Goal: Task Accomplishment & Management: Use online tool/utility

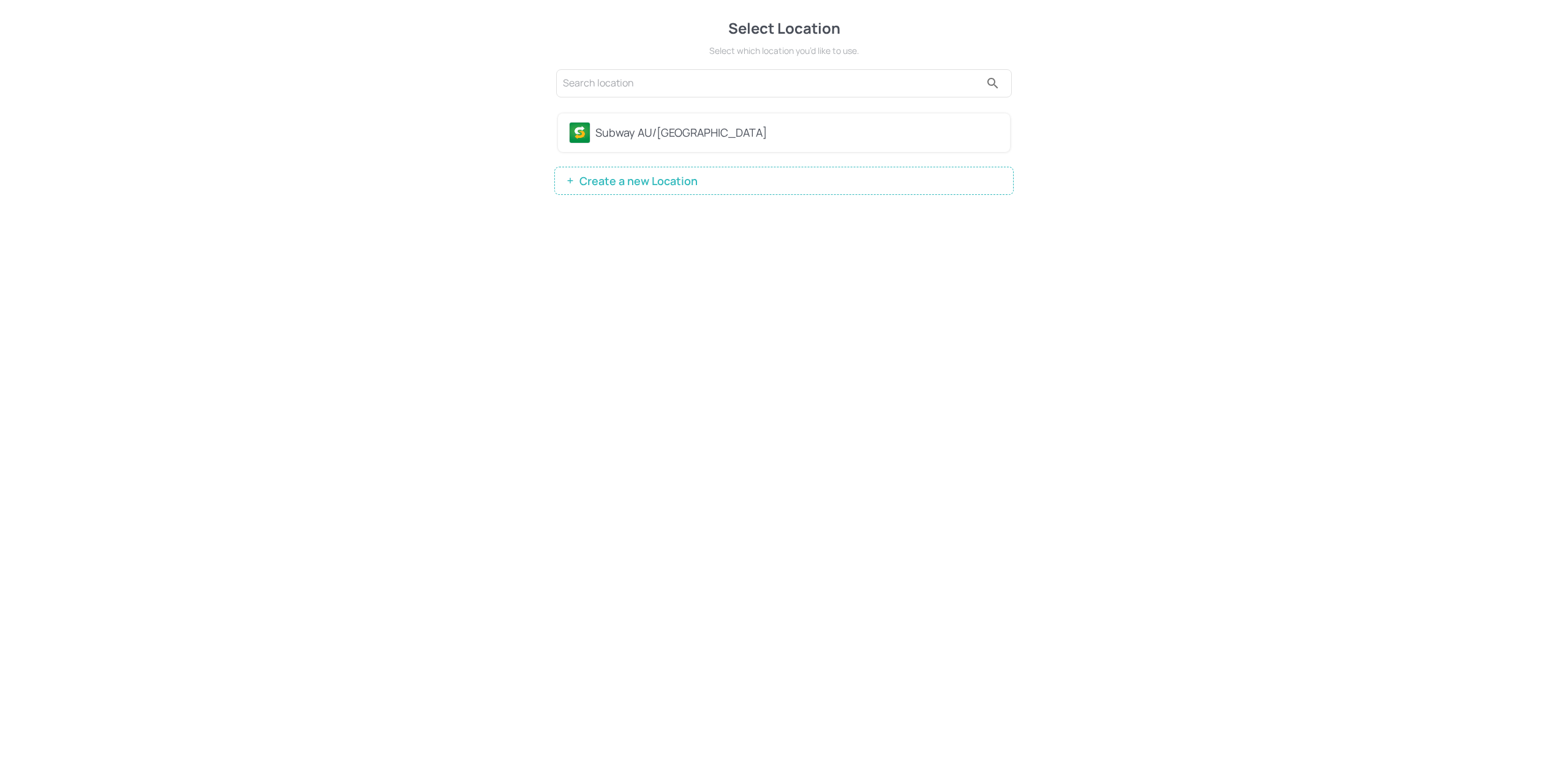
click at [624, 117] on div "Subway AU/[GEOGRAPHIC_DATA]" at bounding box center [784, 132] width 452 height 39
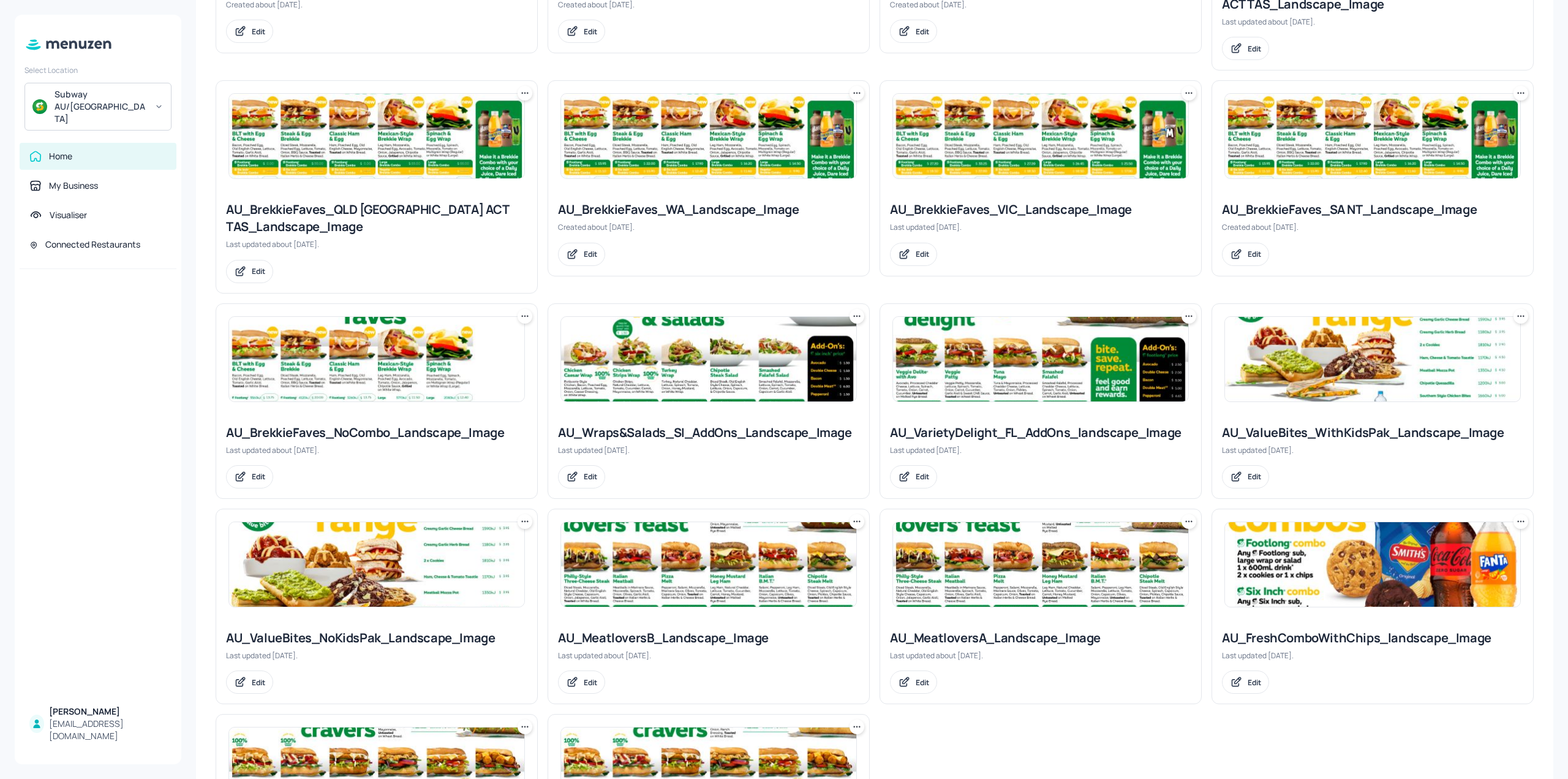
scroll to position [646, 0]
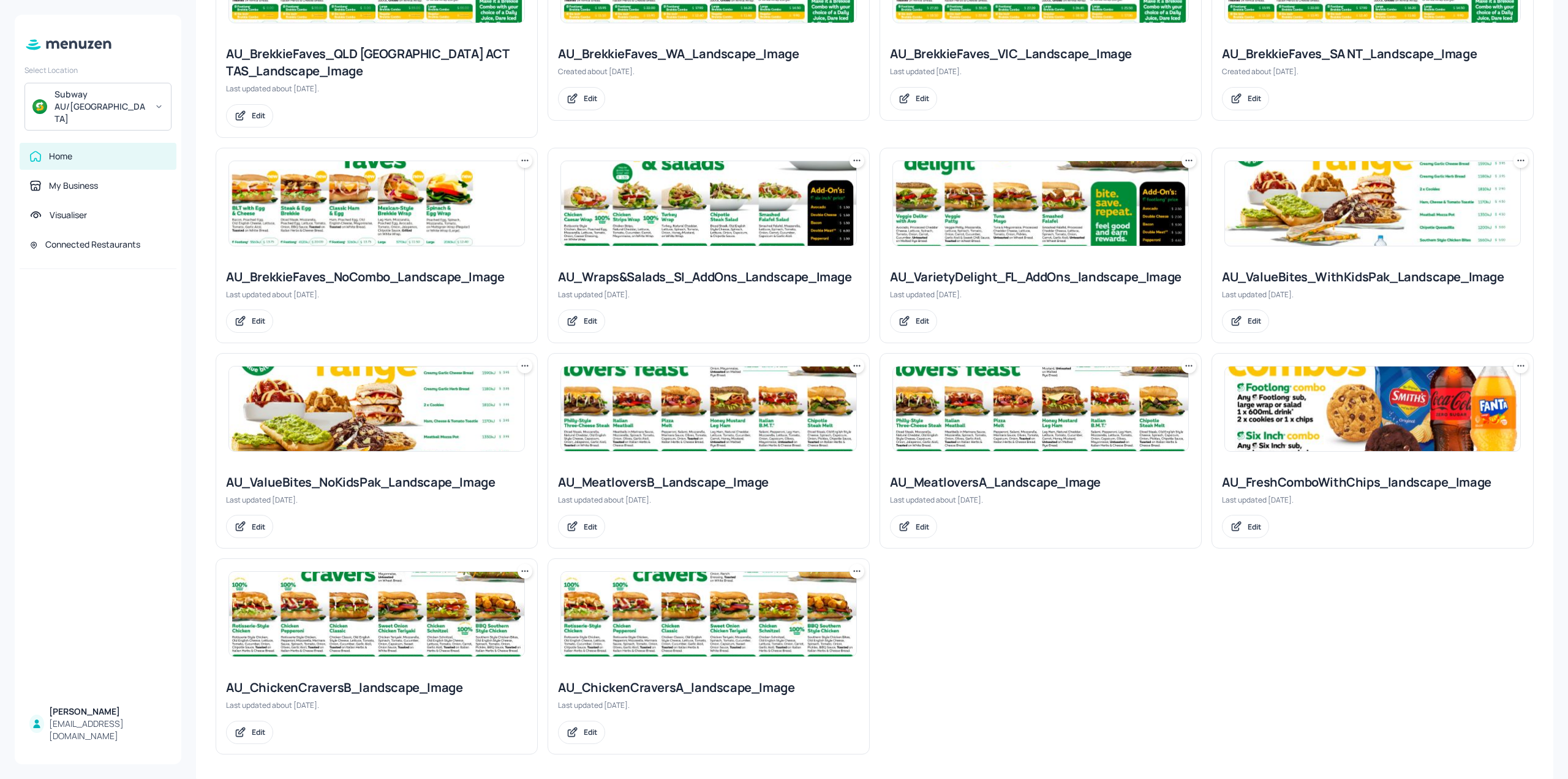
click at [1348, 405] on img at bounding box center [1373, 409] width 295 height 85
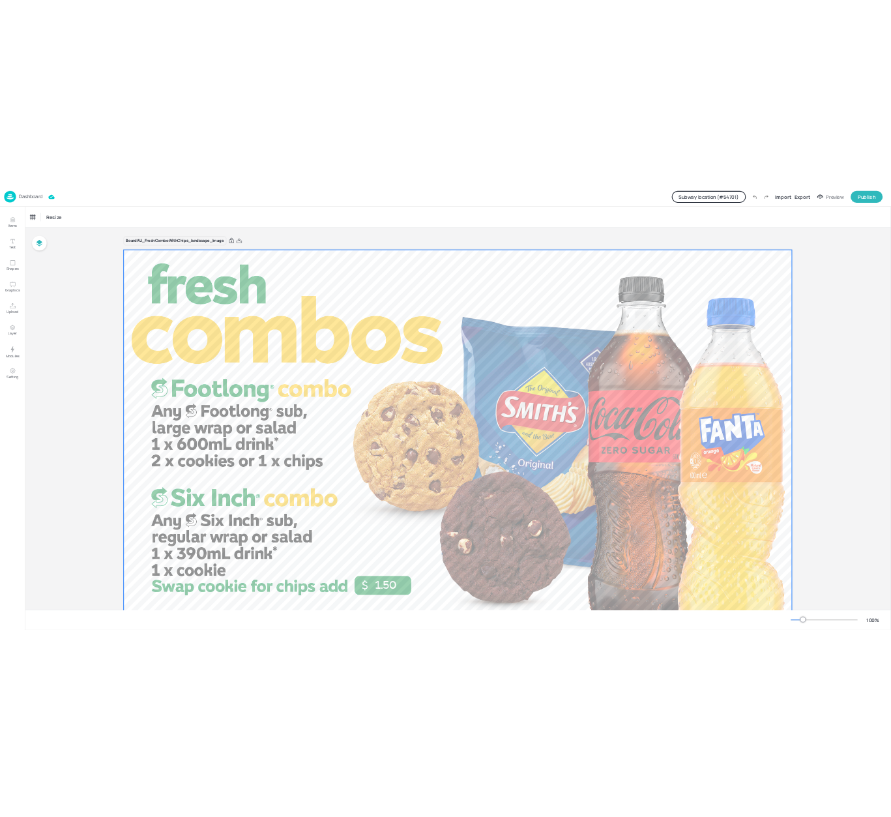
scroll to position [62, 0]
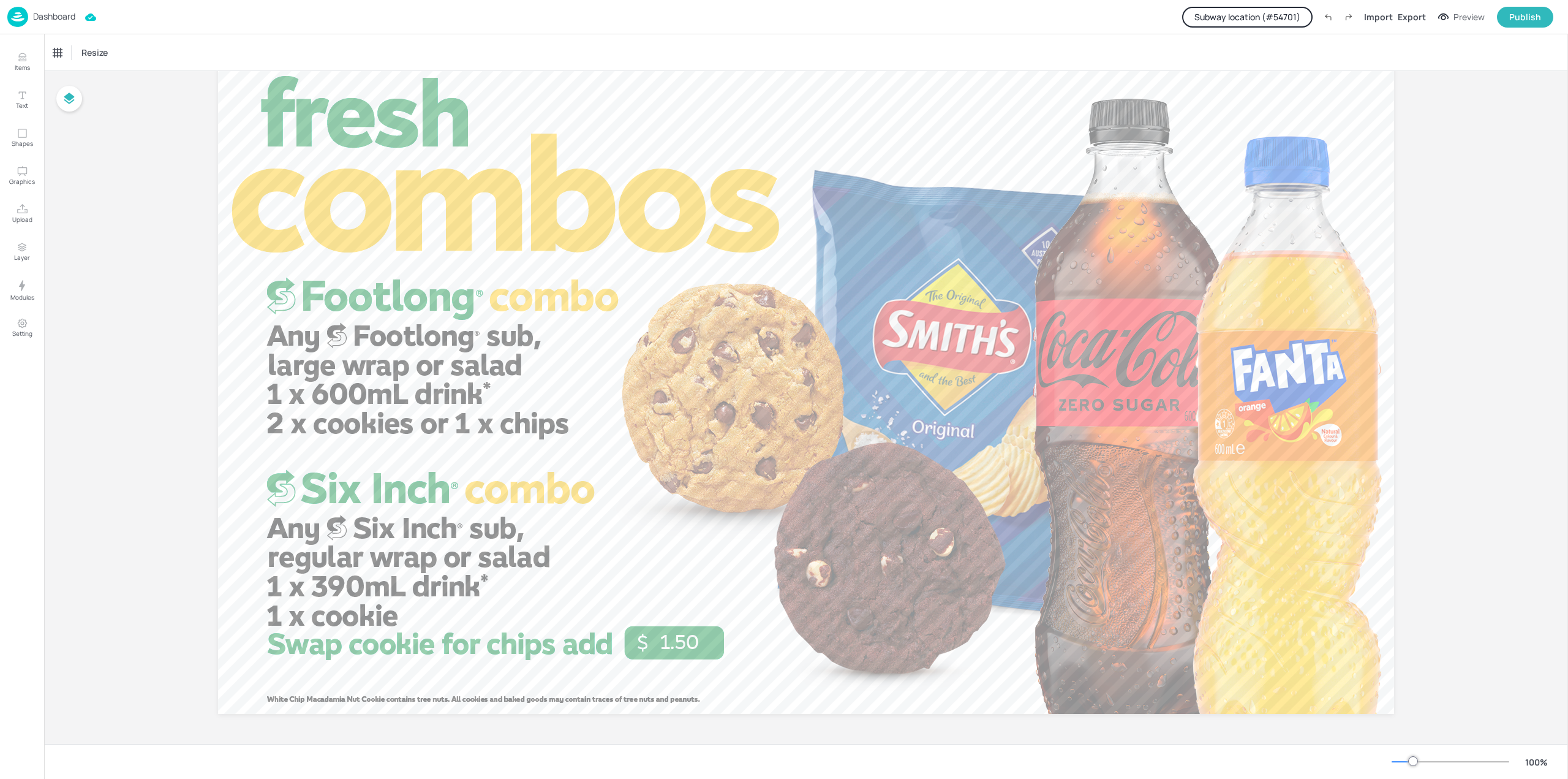
click at [1286, 20] on button "Subway location (# 54701 )" at bounding box center [1247, 17] width 131 height 21
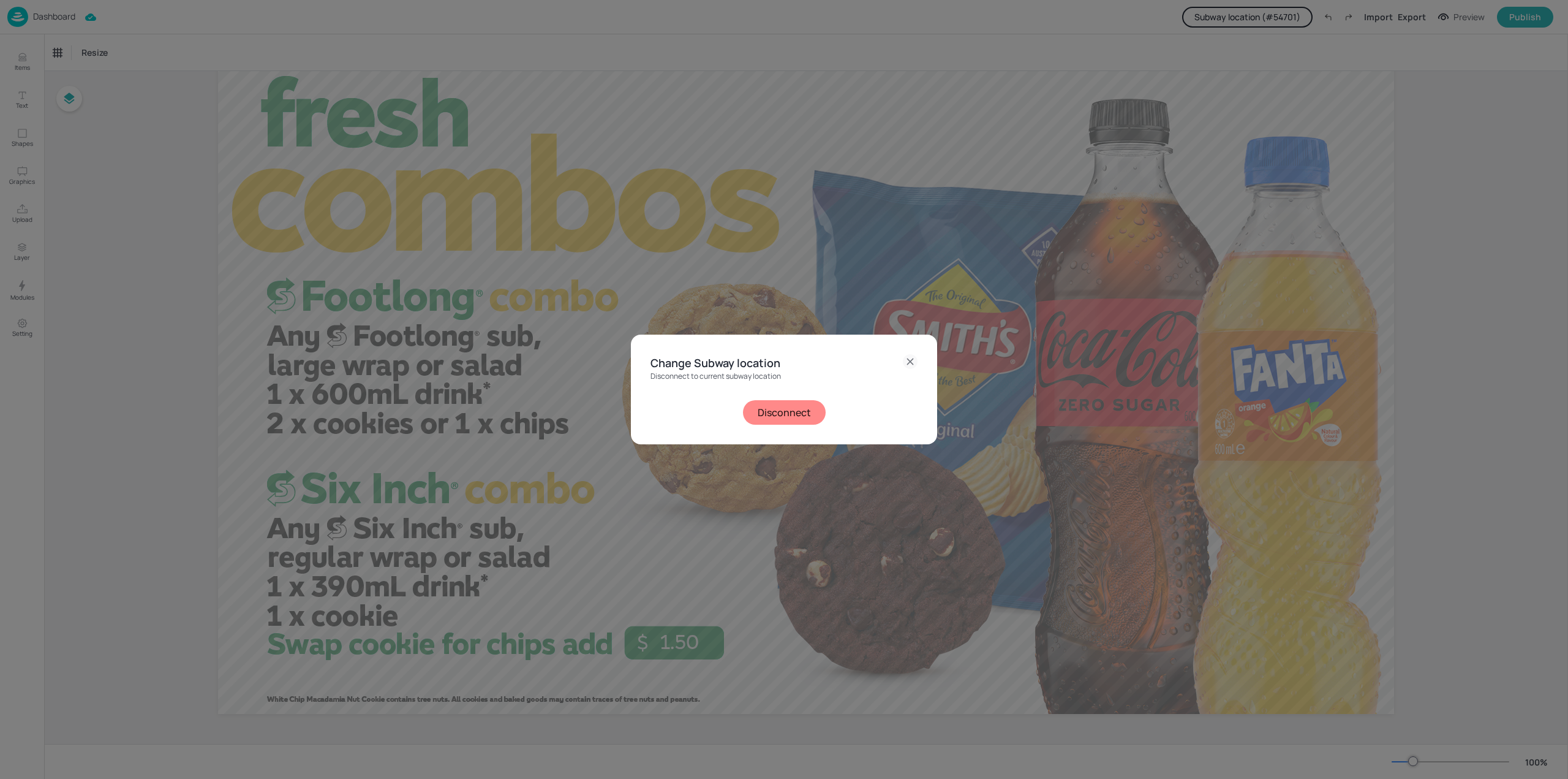
click at [793, 409] on button "Disconnect" at bounding box center [784, 413] width 83 height 24
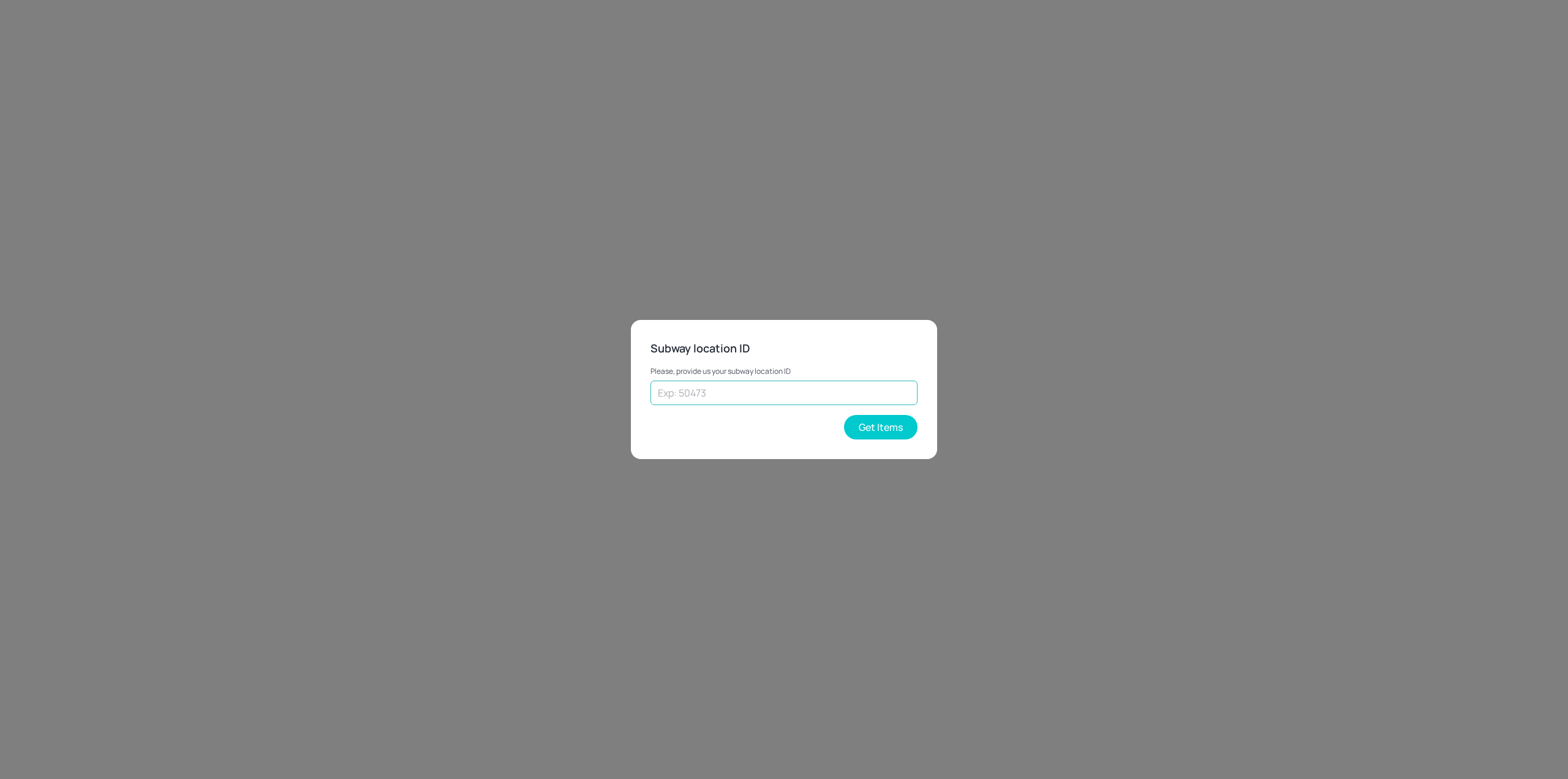
drag, startPoint x: 726, startPoint y: 405, endPoint x: 716, endPoint y: 396, distance: 13.5
click at [726, 405] on input "text" at bounding box center [784, 393] width 267 height 24
click at [899, 422] on button "Get Items" at bounding box center [880, 427] width 73 height 24
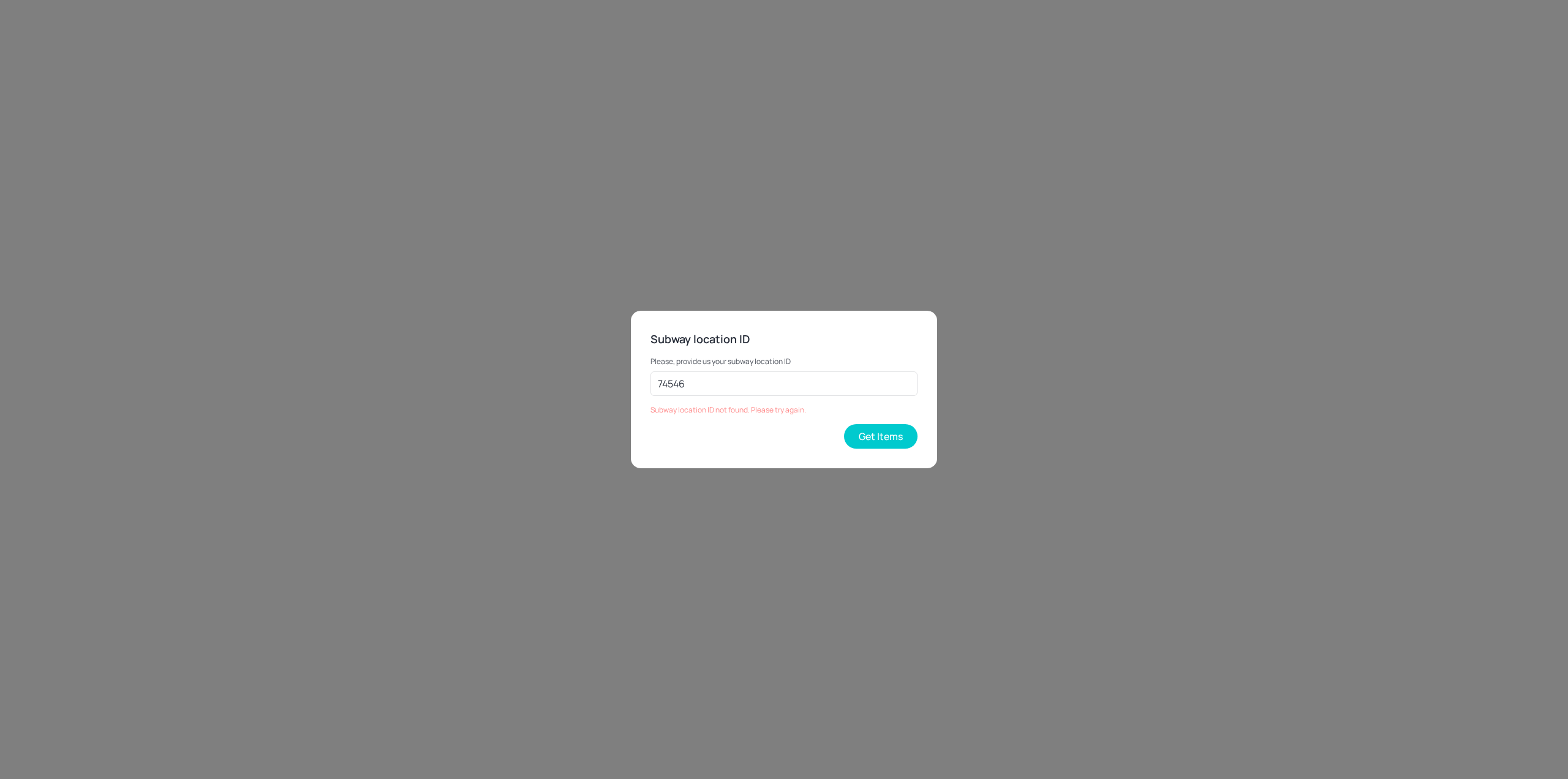
click at [1008, 319] on div "Subway location ID Please, provide us your subway location ID 74546 ​ Subway lo…" at bounding box center [784, 389] width 1568 height 779
click at [887, 439] on button "Get Items" at bounding box center [880, 436] width 73 height 24
click at [841, 362] on p "Please, provide us your subway location ID" at bounding box center [784, 361] width 267 height 8
click at [834, 367] on div "Please, provide us your subway location ID 74546 ​ Subway location ID not found…" at bounding box center [784, 381] width 267 height 67
click at [828, 382] on input "74546" at bounding box center [784, 383] width 267 height 24
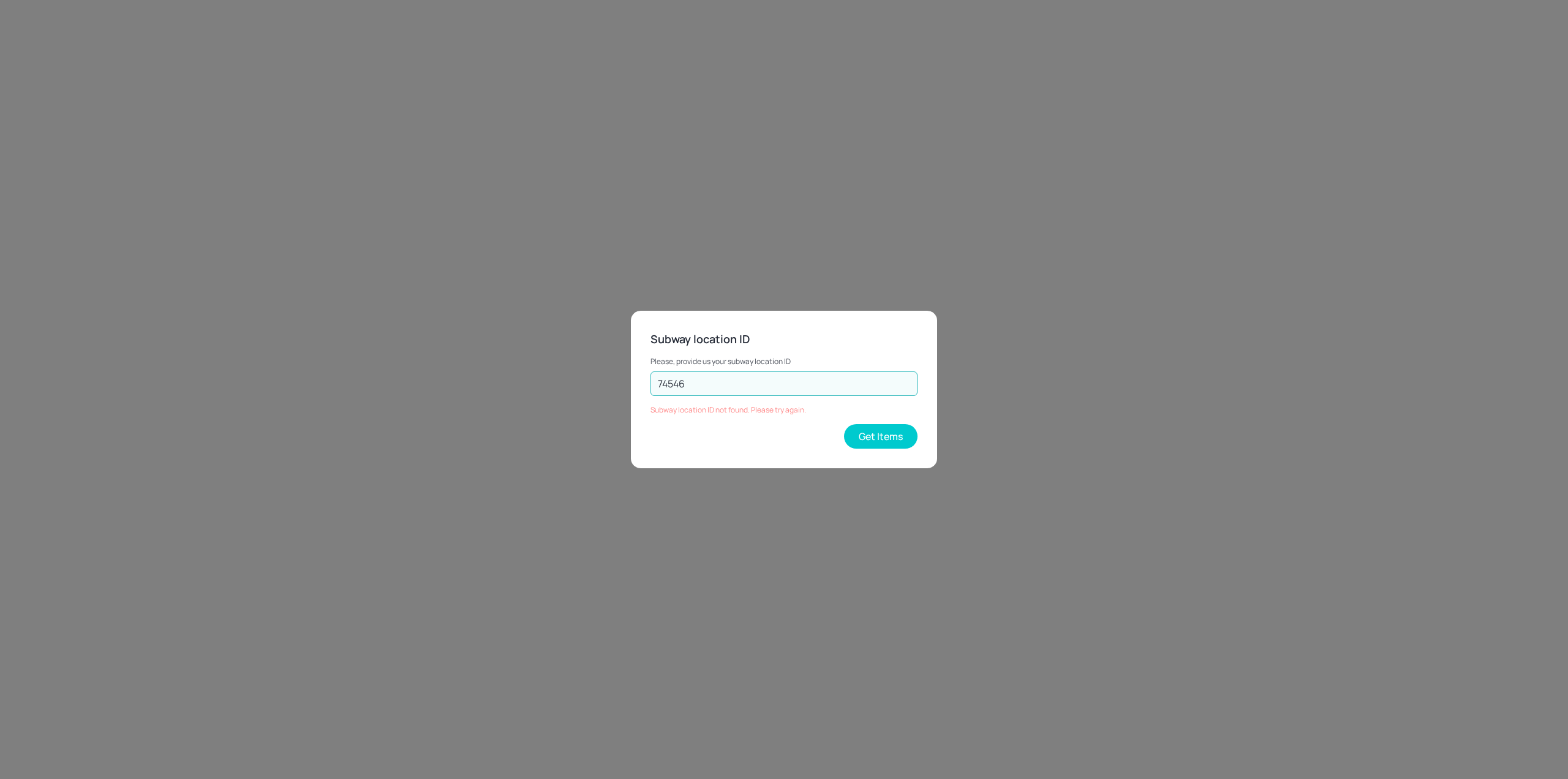
drag, startPoint x: 831, startPoint y: 390, endPoint x: 555, endPoint y: 394, distance: 276.0
click at [555, 394] on div "Subway location ID Please, provide us your subway location ID 74546 ​ Subway lo…" at bounding box center [784, 389] width 1568 height 779
type input "54701"
click at [895, 436] on button "Get Items" at bounding box center [880, 436] width 73 height 24
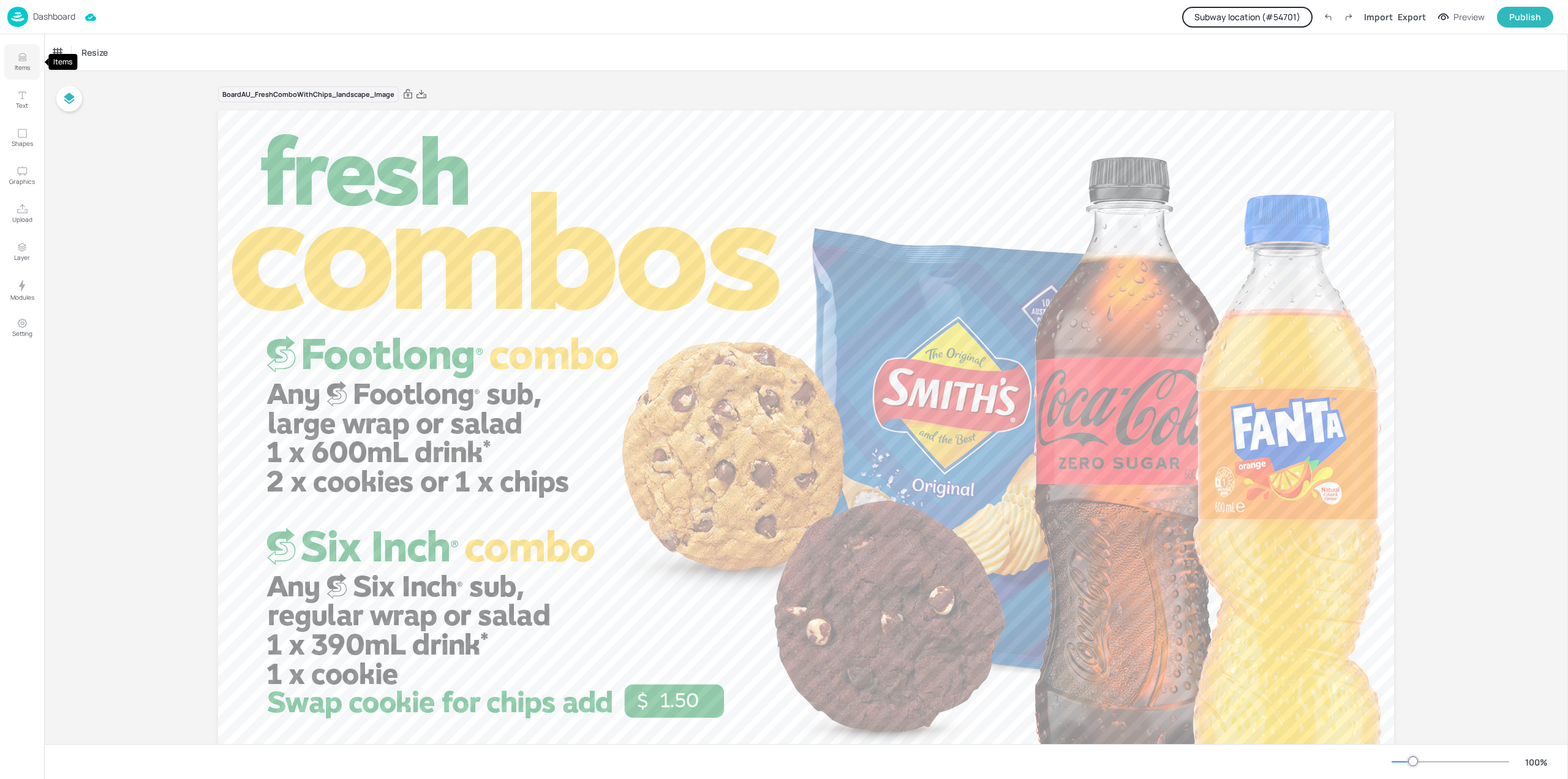
click at [15, 69] on p "Items" at bounding box center [23, 67] width 15 height 8
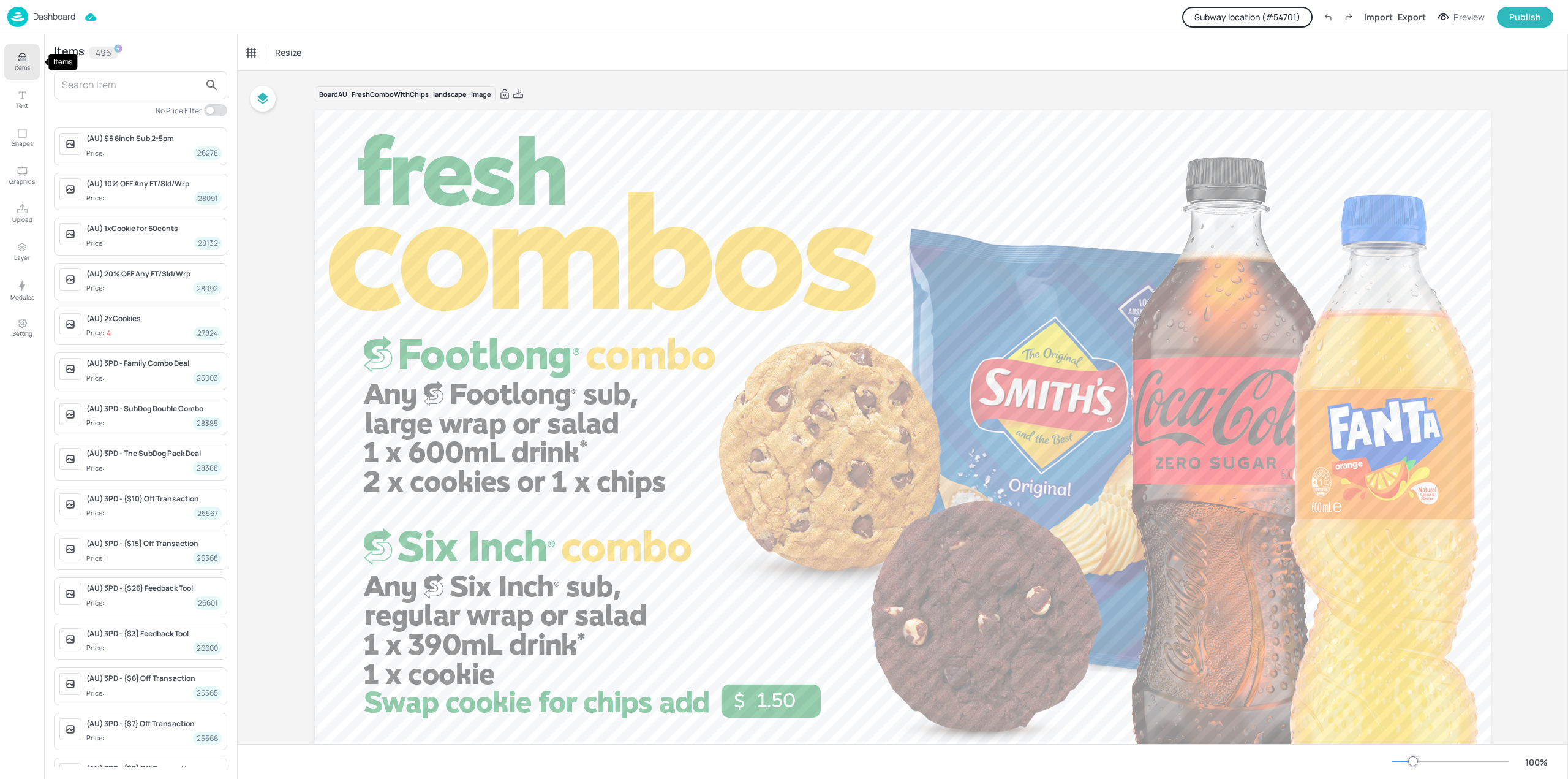
click at [15, 69] on p "Items" at bounding box center [23, 67] width 15 height 8
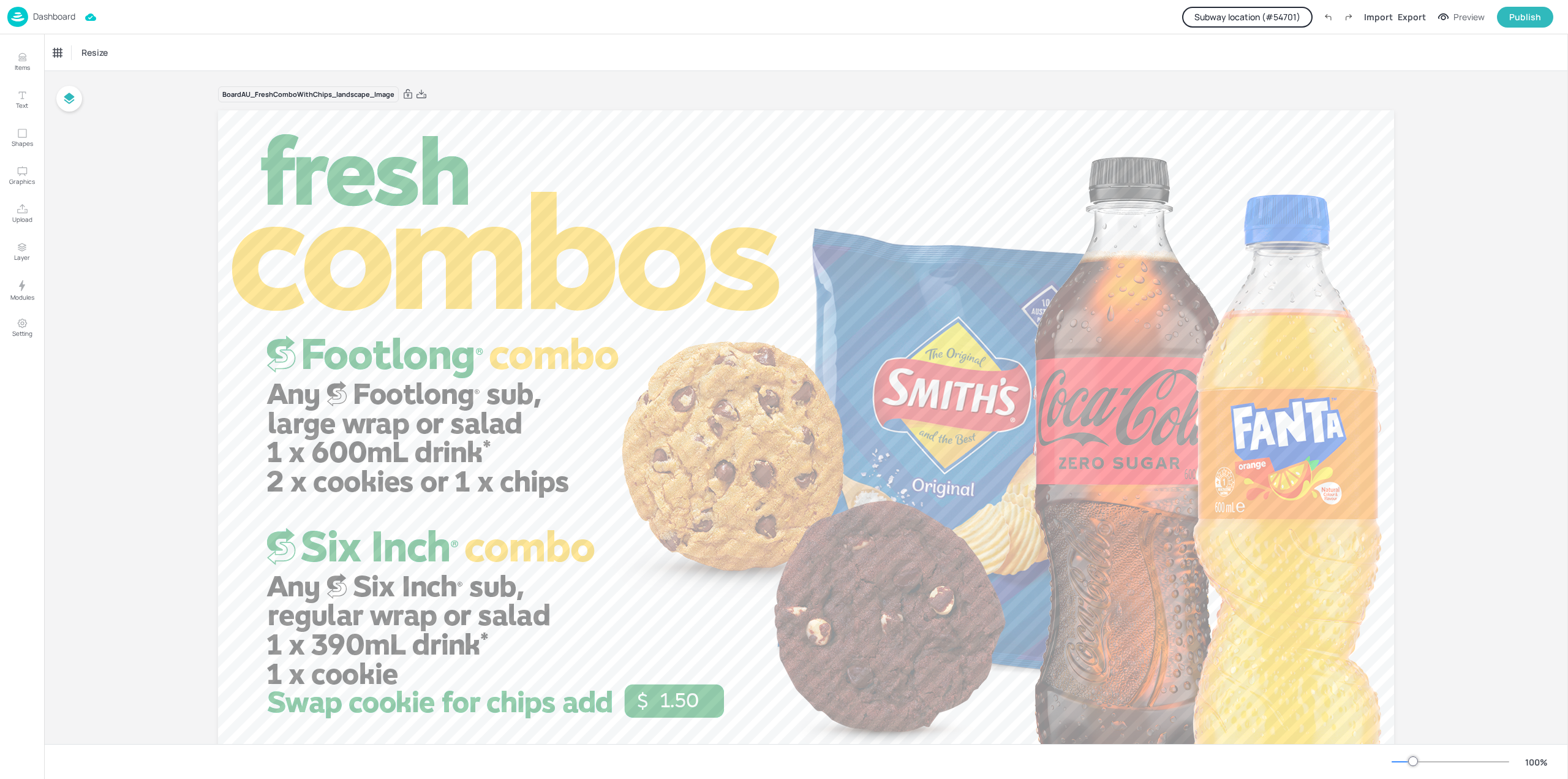
click at [32, 30] on div "Dashboard Subway location (# 54701 ) Import Export Preview Publish" at bounding box center [781, 17] width 1546 height 34
click at [45, 21] on p "Dashboard" at bounding box center [54, 16] width 42 height 8
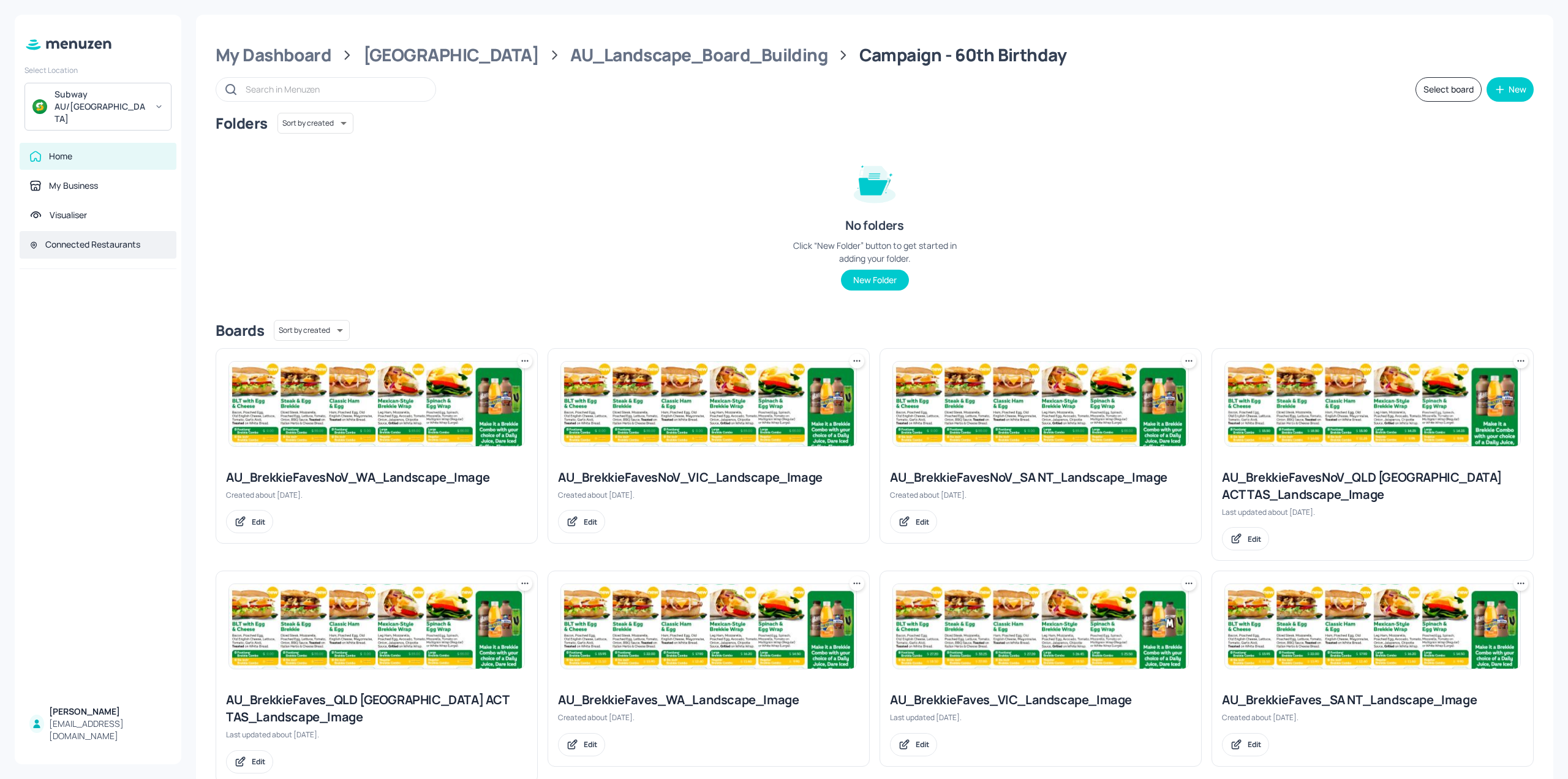
click at [78, 239] on div "Connected Restaurants" at bounding box center [92, 244] width 95 height 12
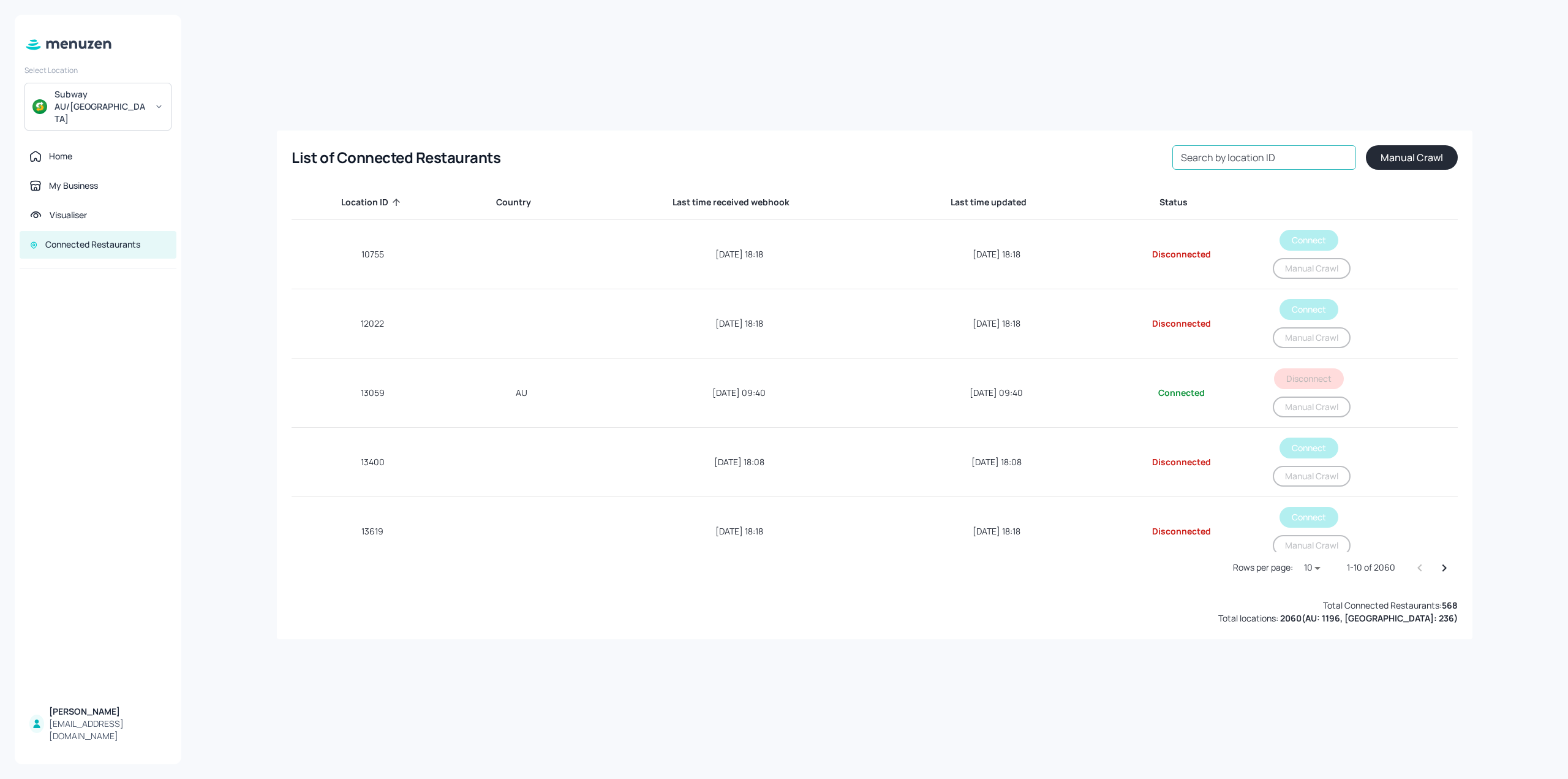
click at [1234, 160] on input "Search by location ID" at bounding box center [1265, 158] width 184 height 24
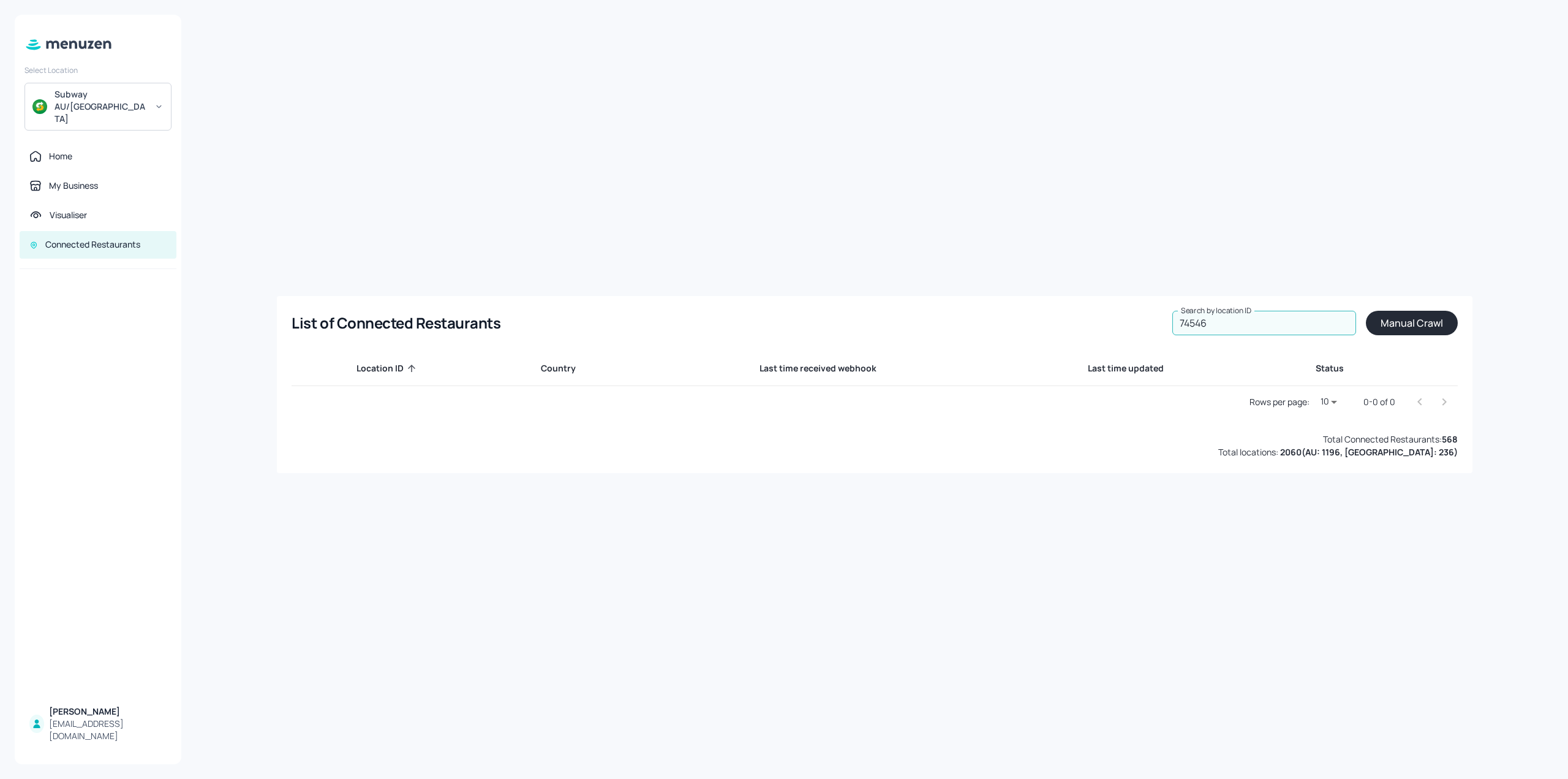
type input "74546"
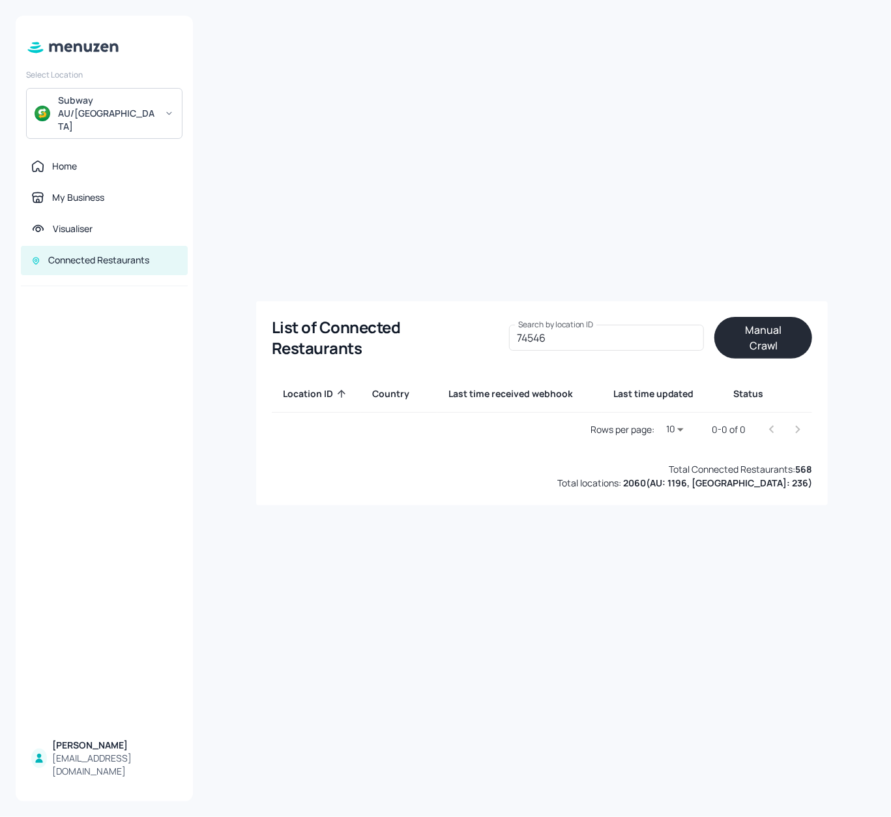
click at [758, 340] on button "Manual Crawl" at bounding box center [764, 338] width 98 height 42
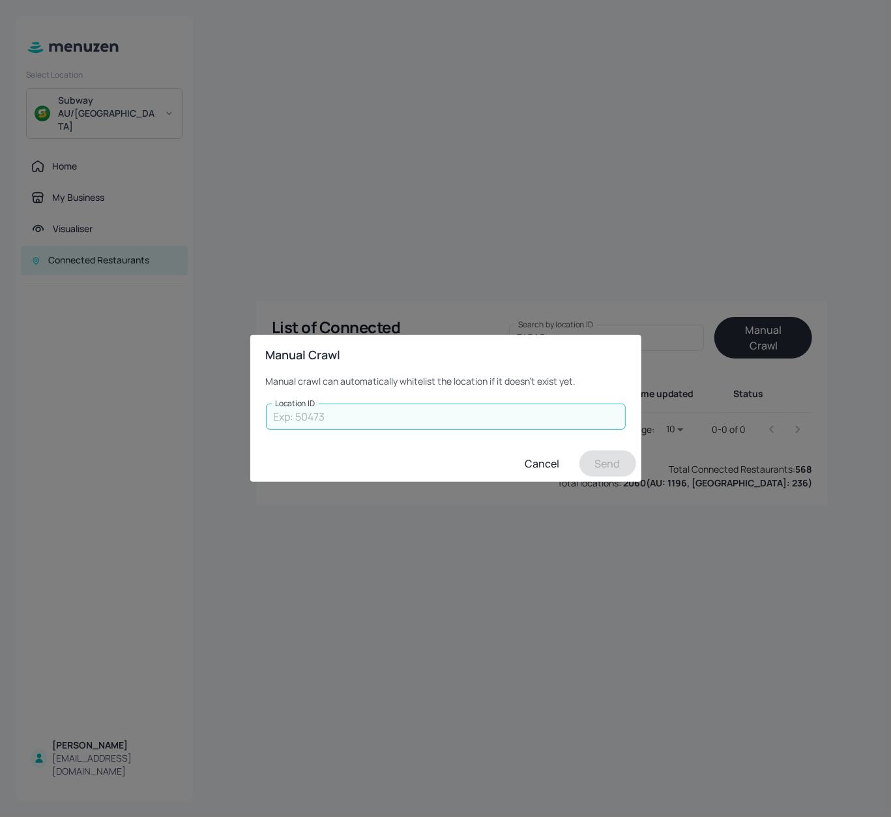
click at [467, 415] on input "Location ID" at bounding box center [446, 417] width 360 height 26
type input "74546"
click at [623, 463] on button "Send" at bounding box center [608, 464] width 57 height 26
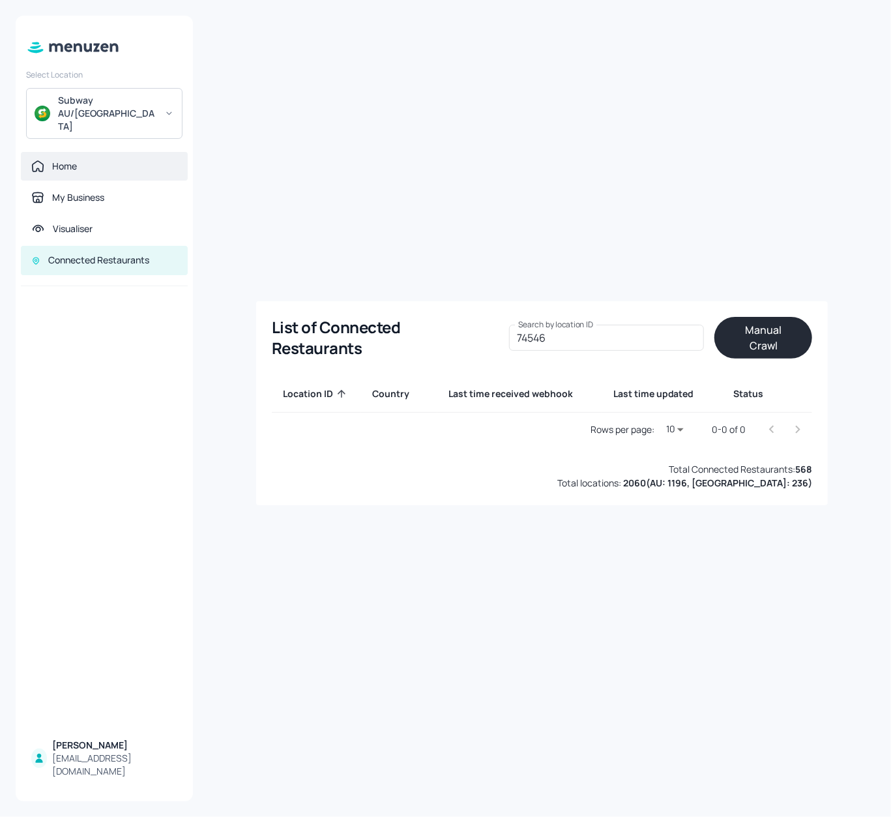
click at [66, 160] on div "Home" at bounding box center [64, 166] width 25 height 13
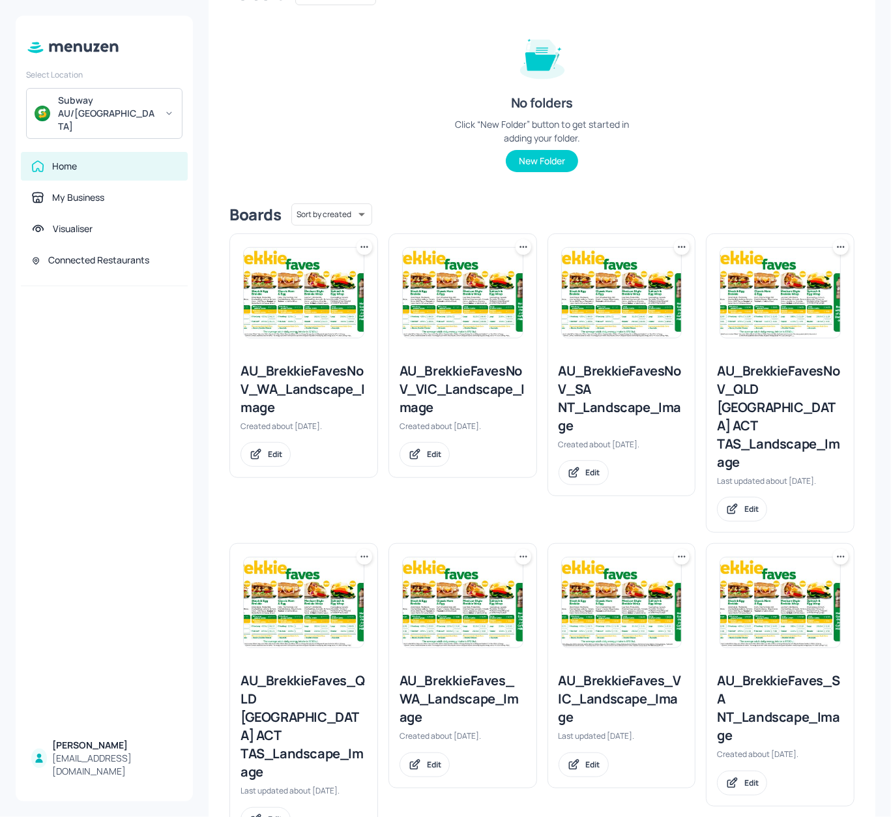
scroll to position [261, 0]
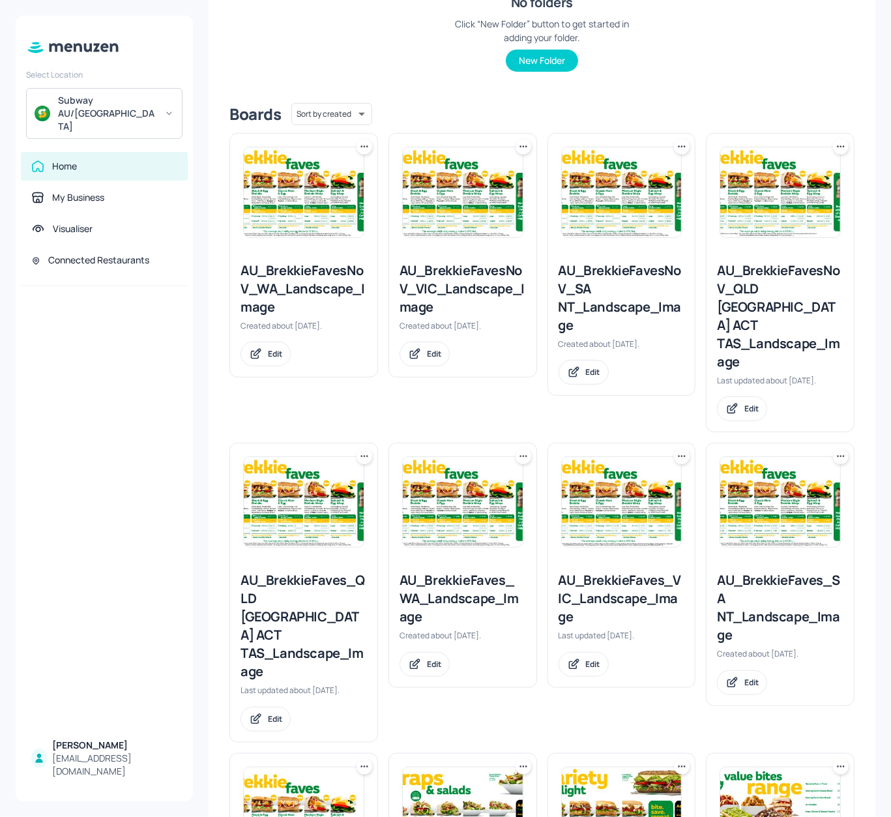
drag, startPoint x: 884, startPoint y: 344, endPoint x: 865, endPoint y: 552, distance: 208.9
click at [865, 552] on div "My Dashboard Australia AU_Landscape_Board_Building Campaign - 60th Birthday Sel…" at bounding box center [542, 408] width 698 height 817
click at [88, 254] on div "Connected Restaurants" at bounding box center [104, 261] width 146 height 14
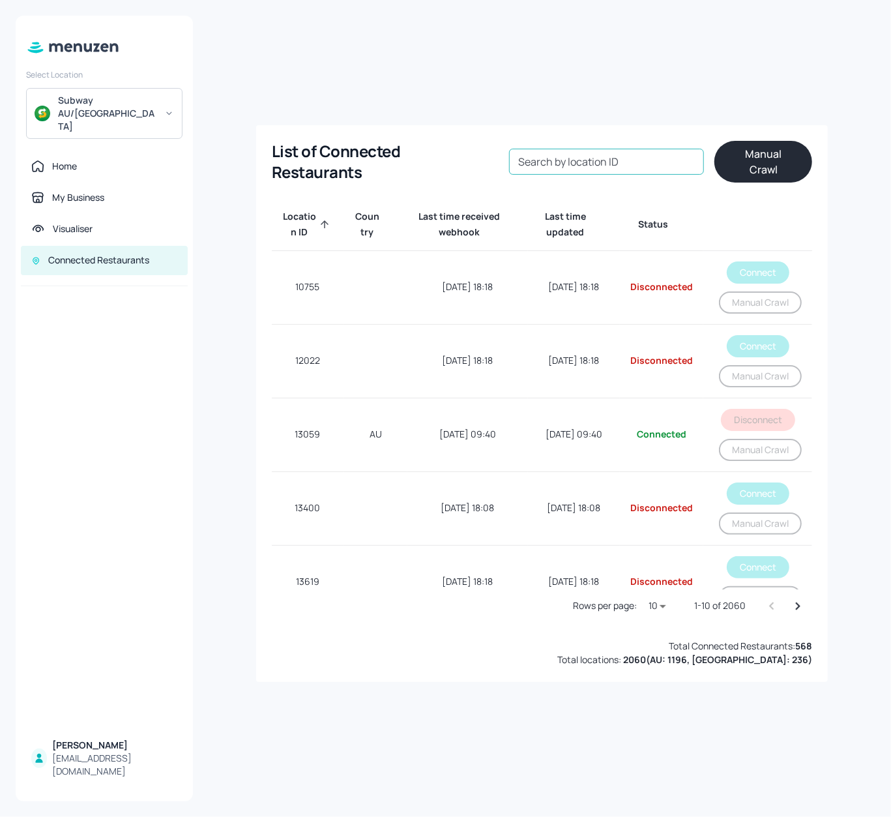
click at [599, 171] on input "Search by location ID" at bounding box center [606, 162] width 195 height 26
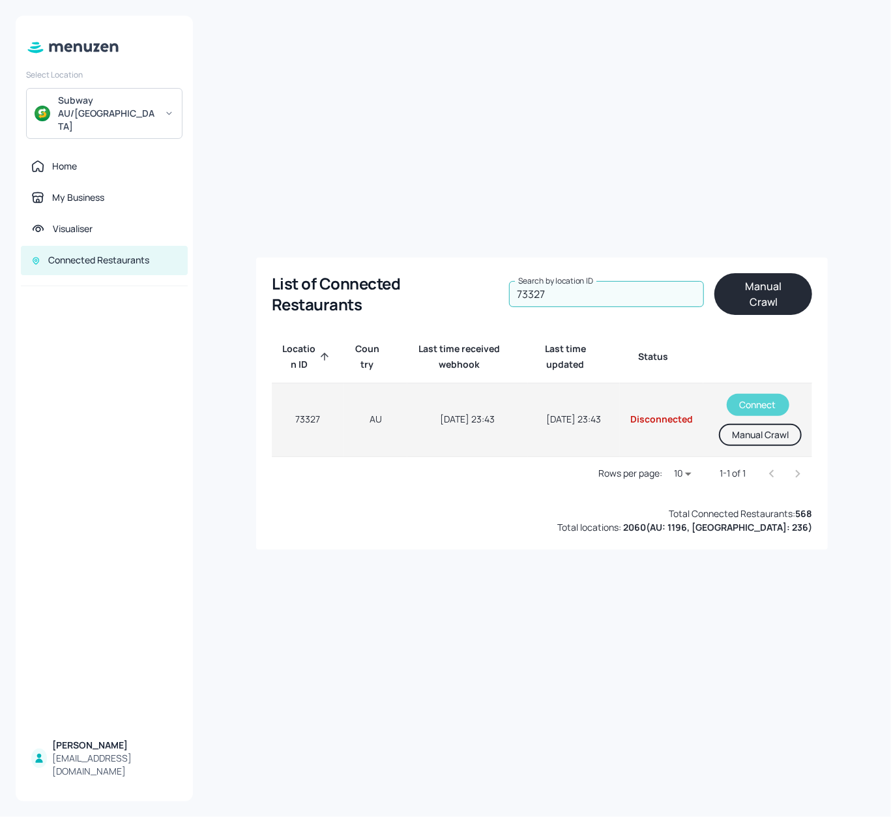
click at [751, 394] on button "Connect" at bounding box center [758, 405] width 63 height 22
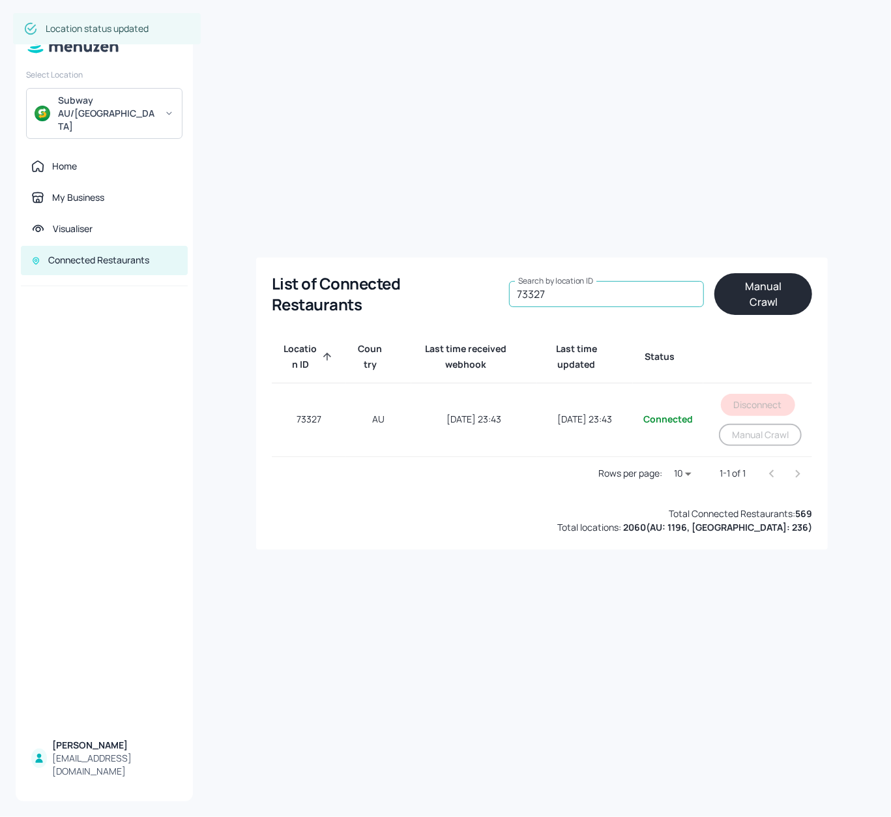
click at [555, 292] on input "73327" at bounding box center [606, 294] width 195 height 26
type input "7"
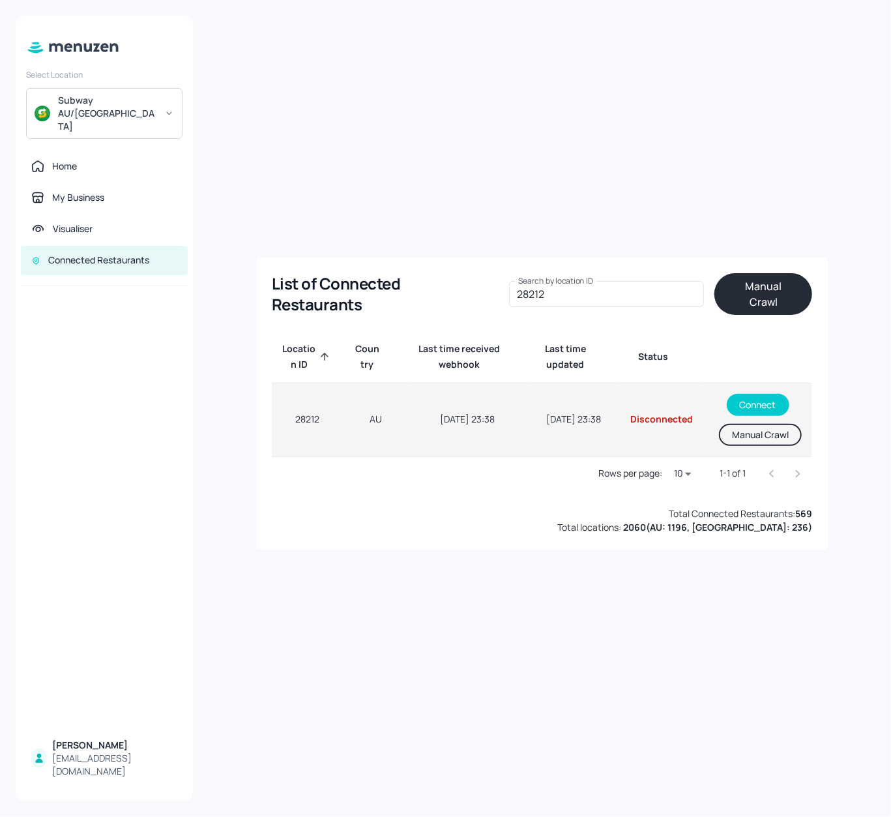
click at [754, 408] on div "Connect Manual Crawl" at bounding box center [758, 420] width 88 height 52
click at [750, 398] on button "Connect" at bounding box center [758, 405] width 63 height 22
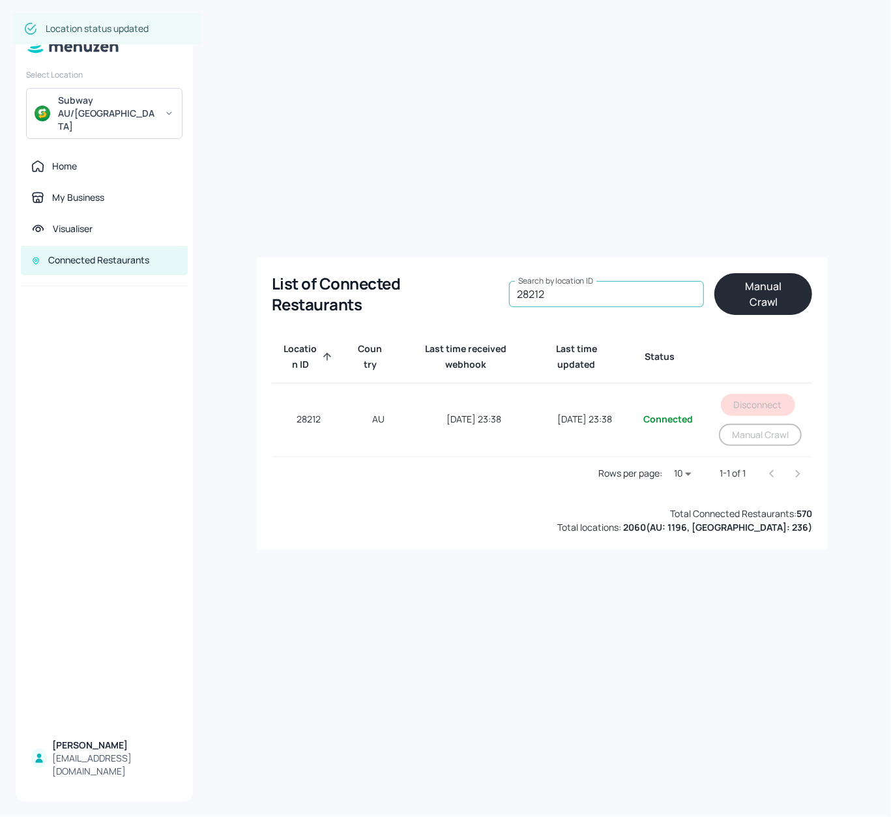
click at [557, 301] on input "28212" at bounding box center [606, 294] width 195 height 26
type input "2"
type input "1"
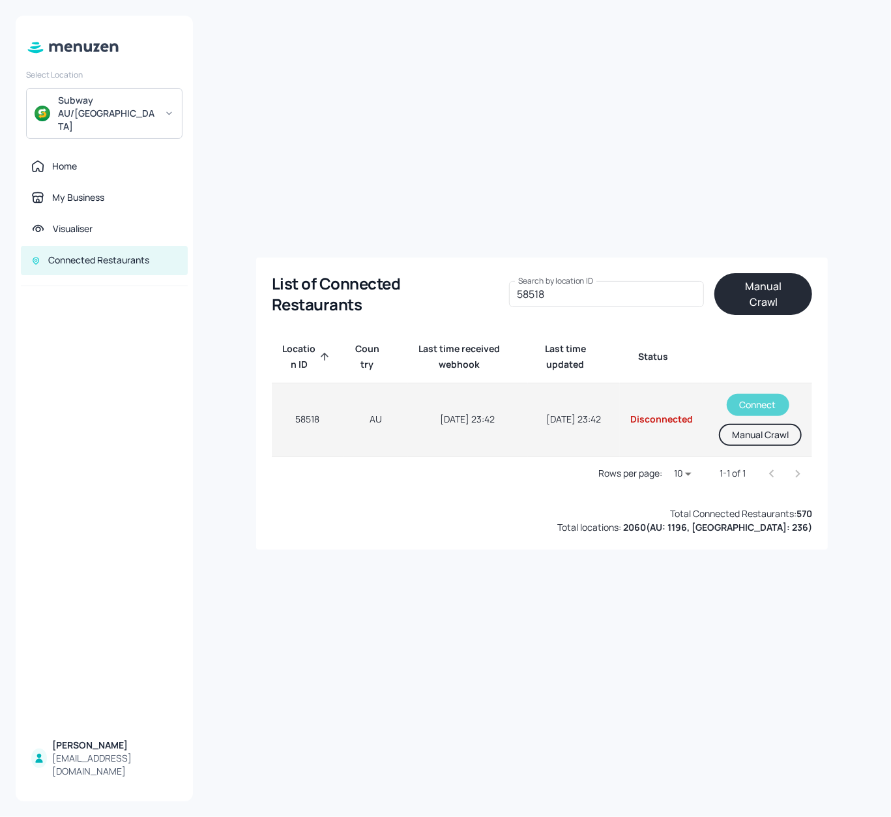
click at [766, 394] on button "Connect" at bounding box center [758, 405] width 63 height 22
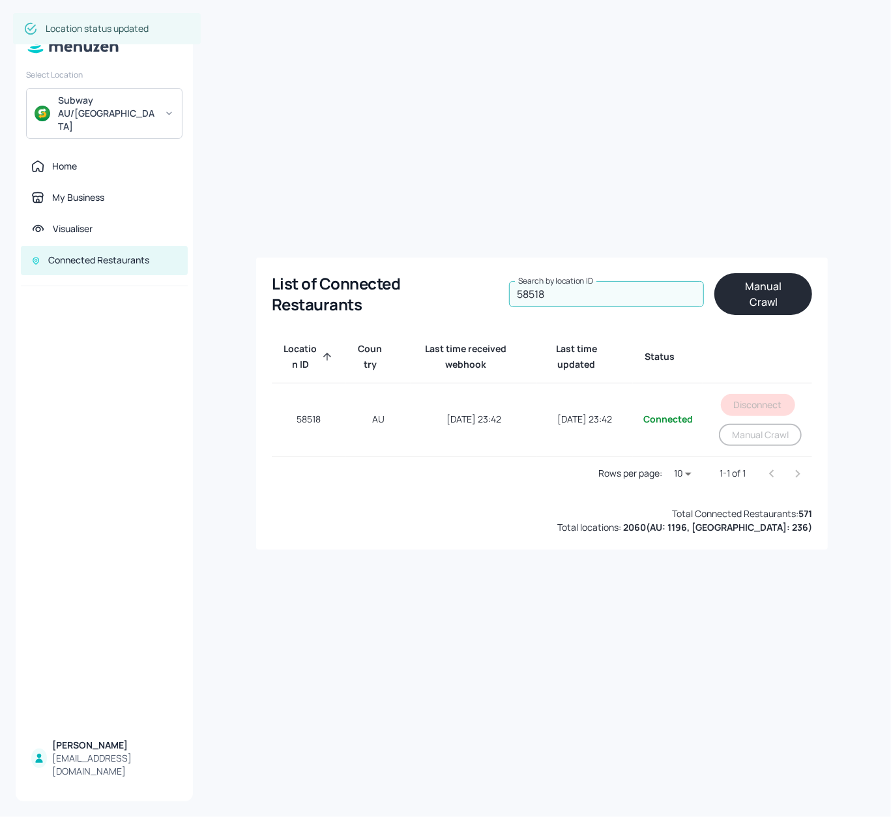
click at [549, 299] on input "58518" at bounding box center [606, 294] width 195 height 26
type input "5"
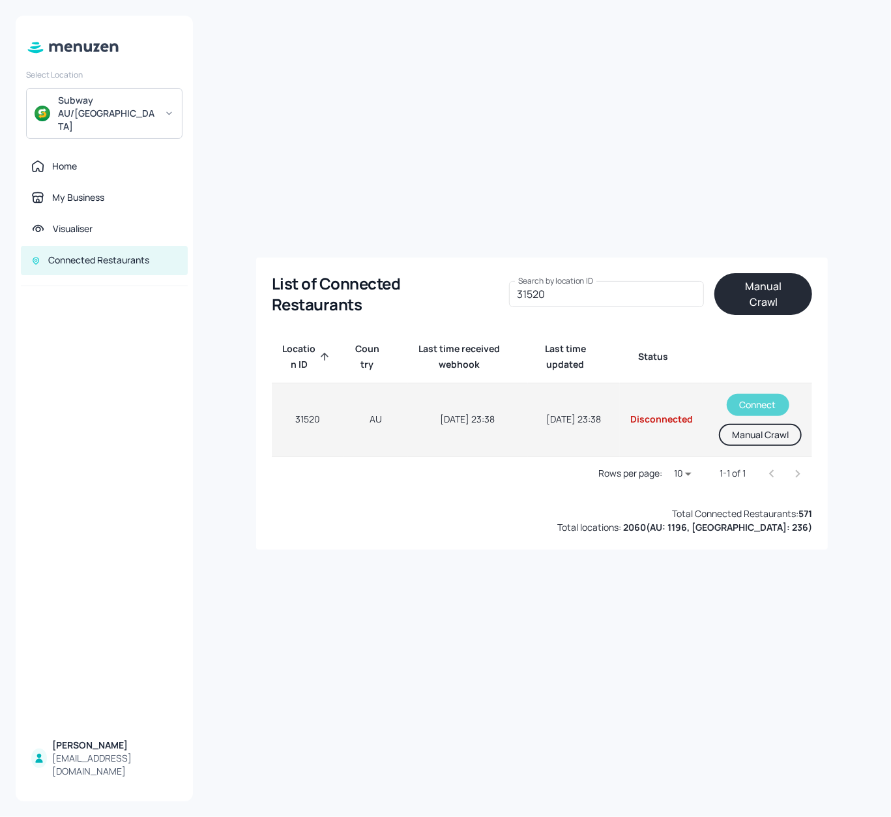
click at [757, 394] on button "Connect" at bounding box center [758, 405] width 63 height 22
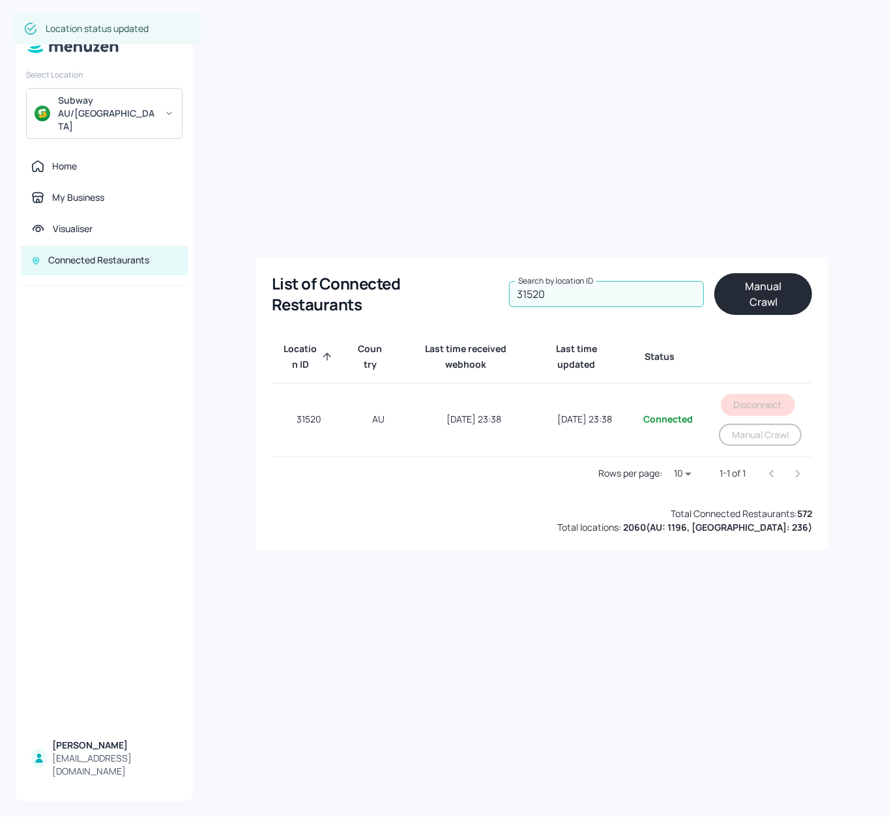
click at [590, 295] on input "31520" at bounding box center [606, 294] width 195 height 26
type input "3"
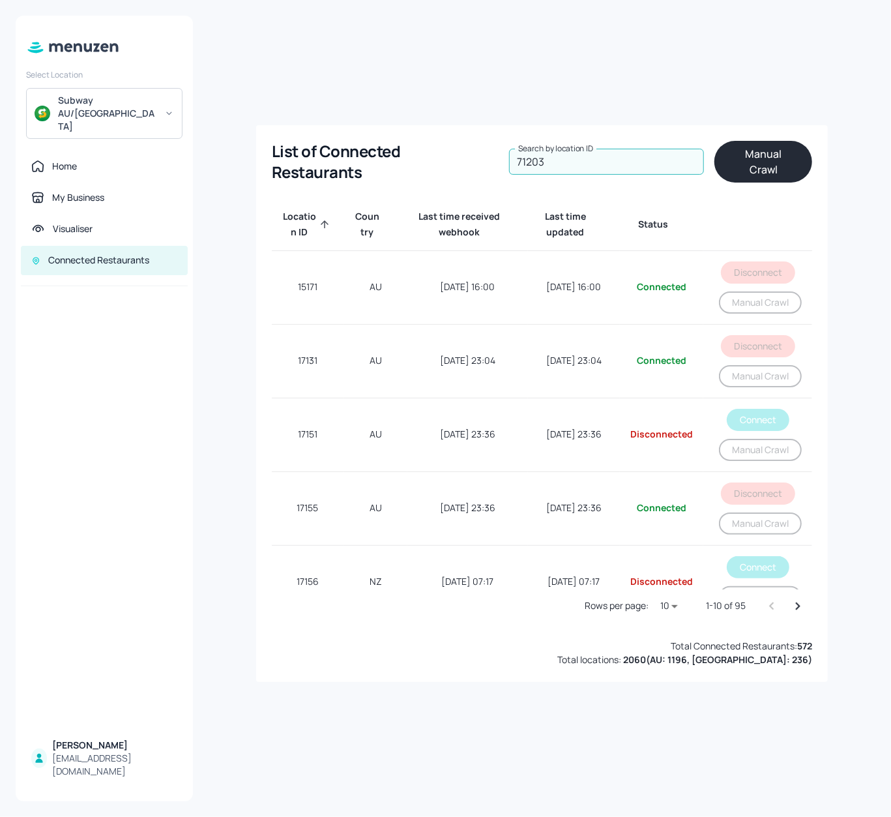
type input "71203"
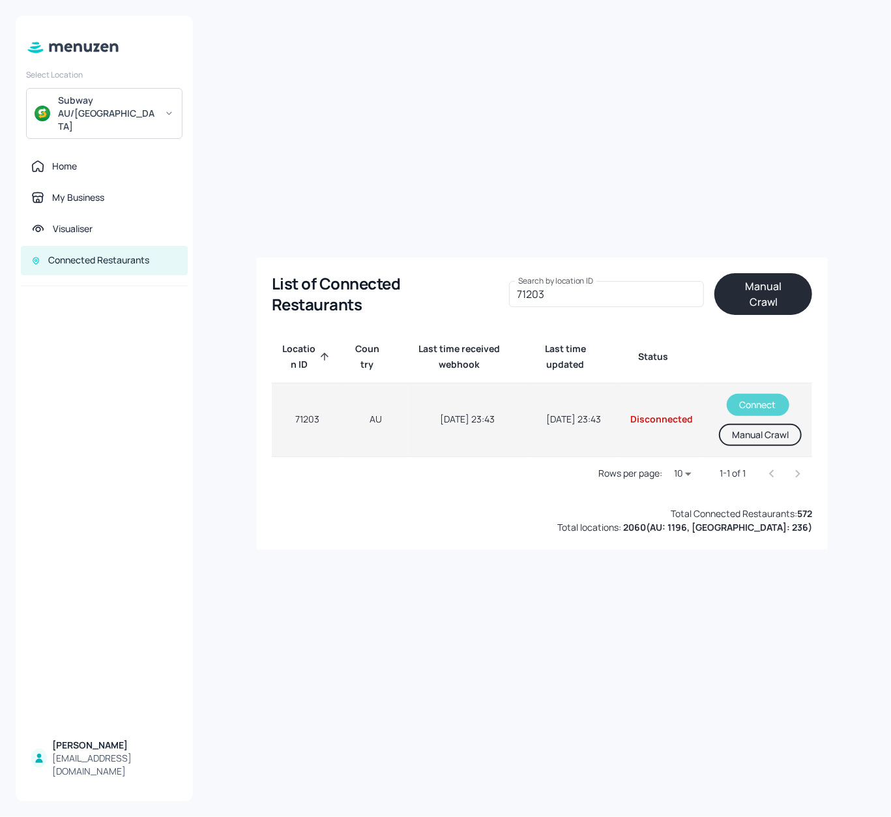
click at [745, 402] on button "Connect" at bounding box center [758, 405] width 63 height 22
